Goal: Task Accomplishment & Management: Use online tool/utility

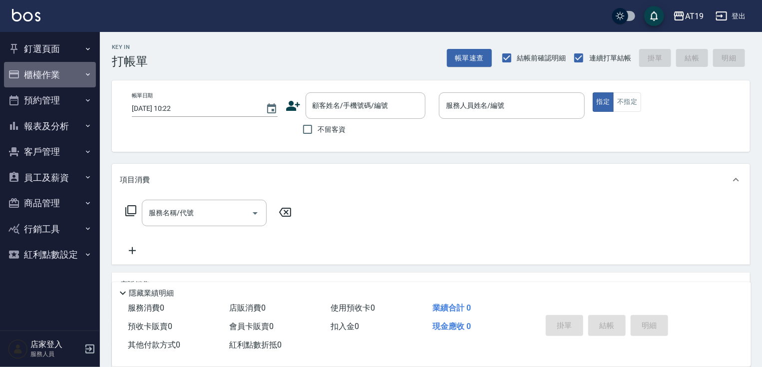
click at [74, 74] on button "櫃檯作業" at bounding box center [50, 75] width 92 height 26
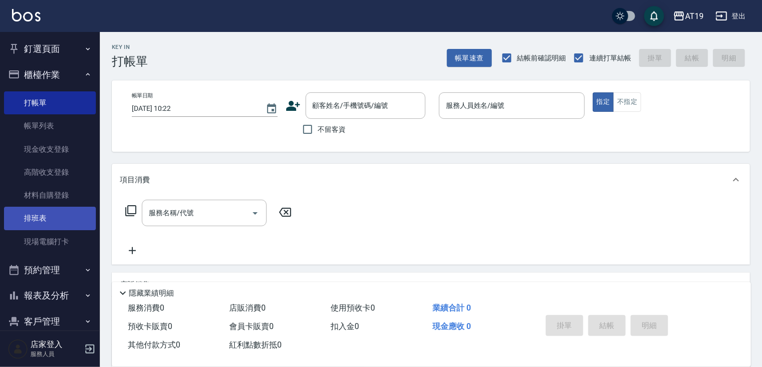
click at [57, 214] on link "排班表" at bounding box center [50, 218] width 92 height 23
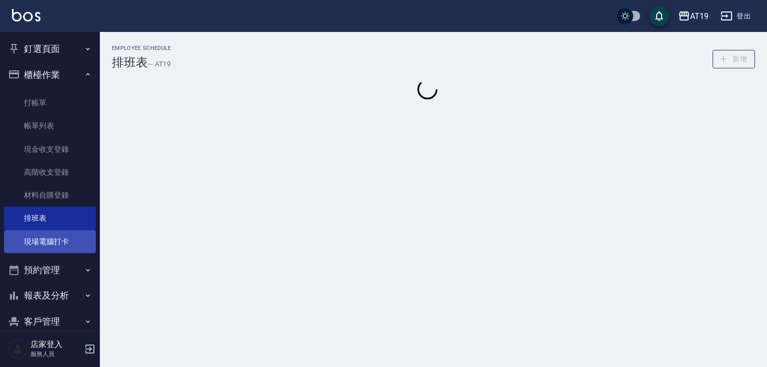
click at [51, 236] on link "現場電腦打卡" at bounding box center [50, 241] width 92 height 23
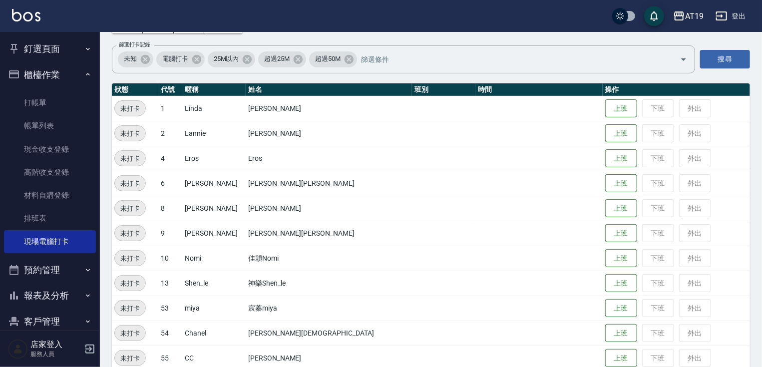
scroll to position [80, 0]
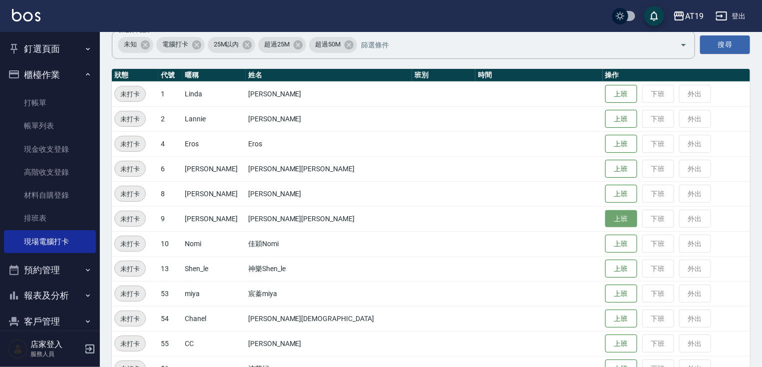
click at [605, 220] on button "上班" at bounding box center [621, 218] width 32 height 17
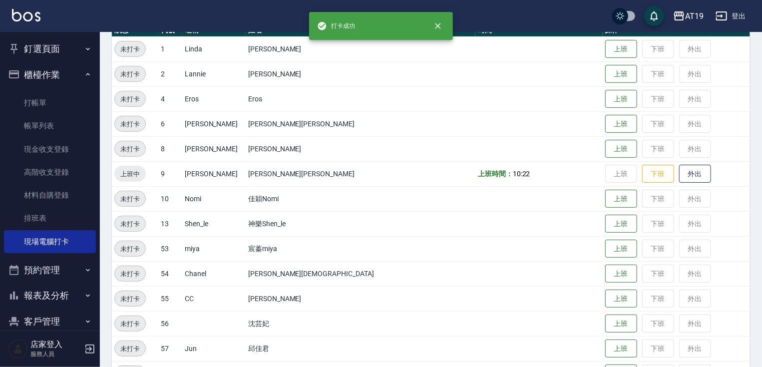
scroll to position [156, 0]
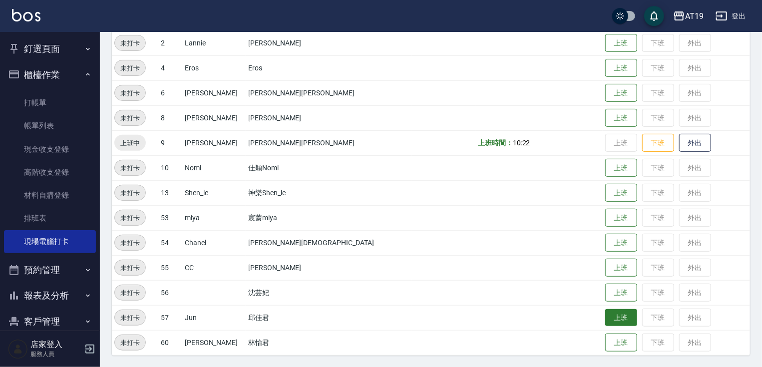
drag, startPoint x: 580, startPoint y: 295, endPoint x: 599, endPoint y: 321, distance: 32.1
click at [606, 321] on tbody "未打卡 1 Linda 琳達Linda 上班 下班 外出 未打卡 2 Lannie 藍尼Lannie 上班 下班 外出 未打卡 4 Eros Eros 上班 …" at bounding box center [431, 179] width 638 height 349
click at [605, 319] on button "上班" at bounding box center [621, 317] width 32 height 17
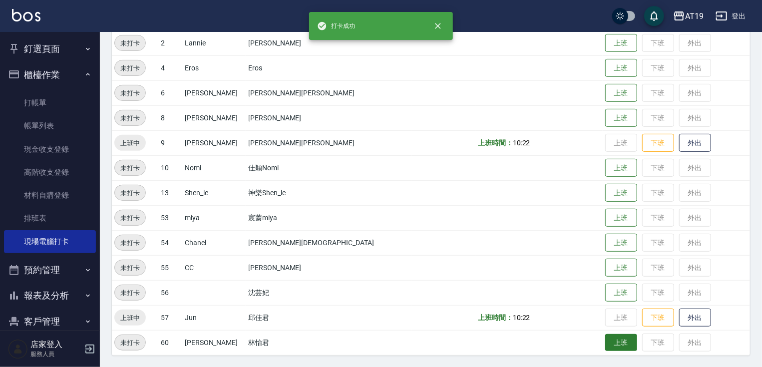
click at [605, 341] on button "上班" at bounding box center [621, 342] width 32 height 17
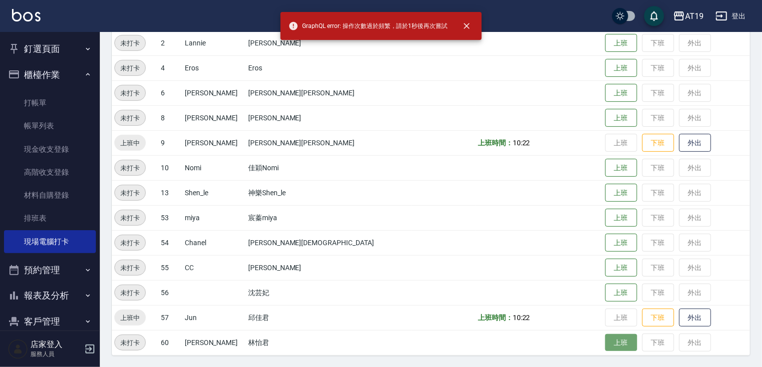
click at [605, 345] on button "上班" at bounding box center [621, 342] width 32 height 17
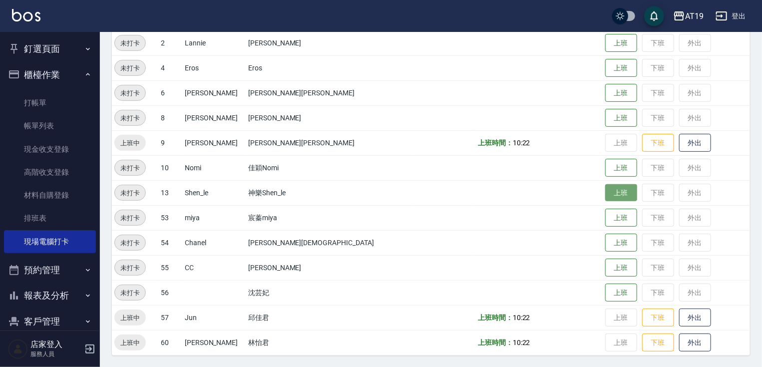
click at [605, 195] on button "上班" at bounding box center [621, 192] width 32 height 17
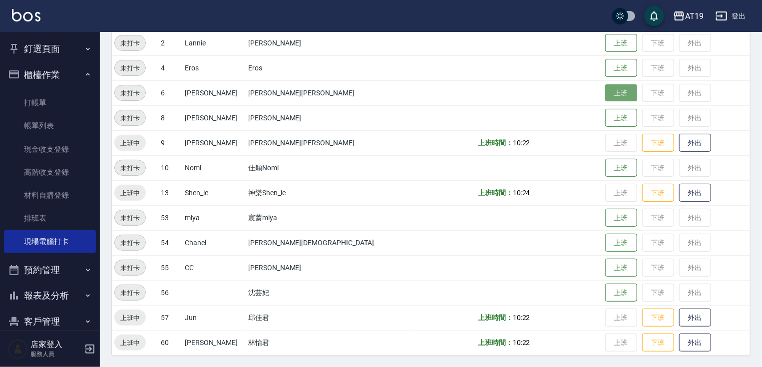
click at [605, 91] on button "上班" at bounding box center [621, 92] width 32 height 17
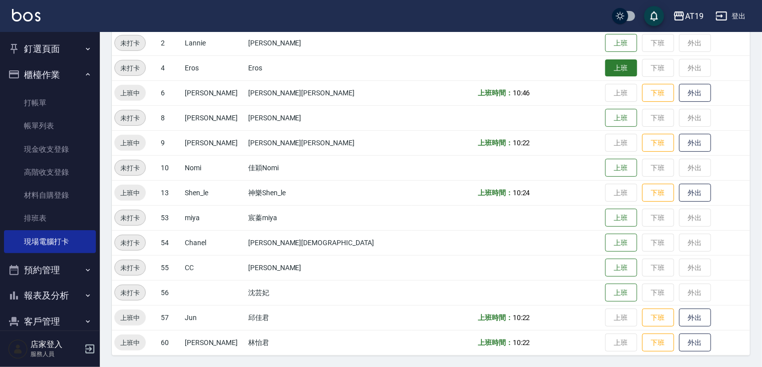
click at [605, 68] on button "上班" at bounding box center [621, 67] width 32 height 17
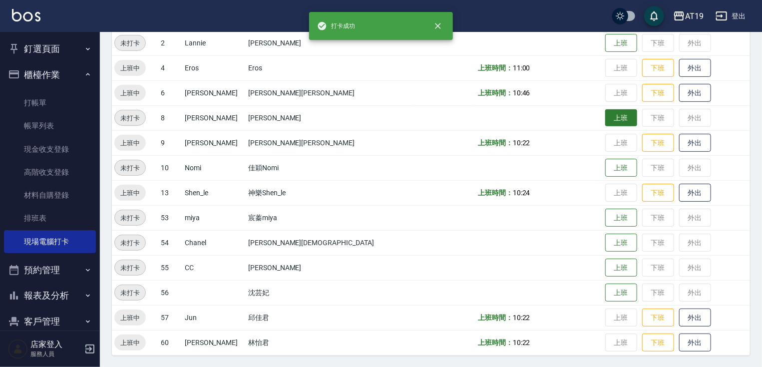
click at [605, 115] on button "上班" at bounding box center [621, 117] width 32 height 17
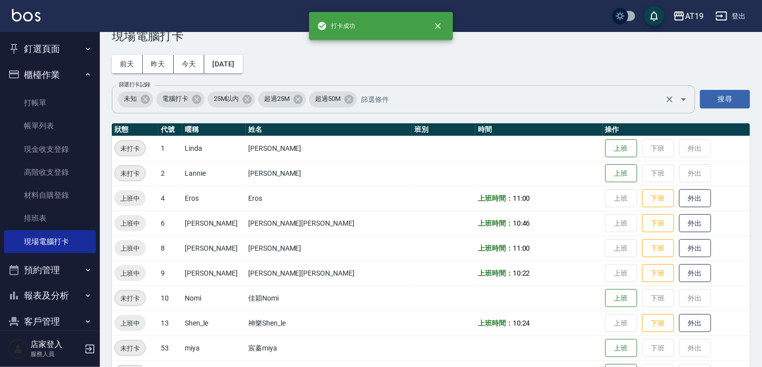
scroll to position [40, 0]
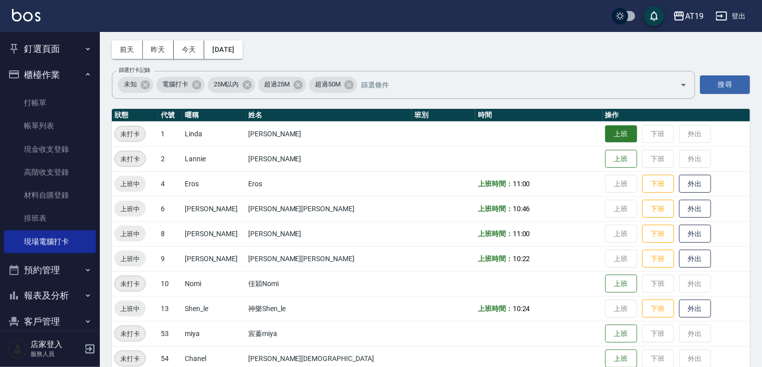
click at [605, 137] on button "上班" at bounding box center [621, 133] width 32 height 17
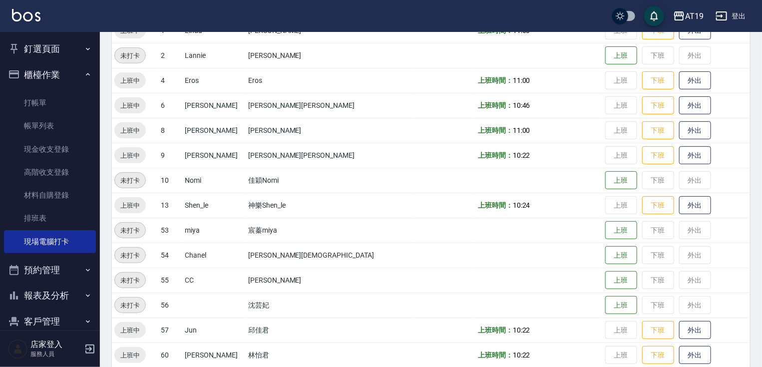
scroll to position [156, 0]
